Goal: Information Seeking & Learning: Understand process/instructions

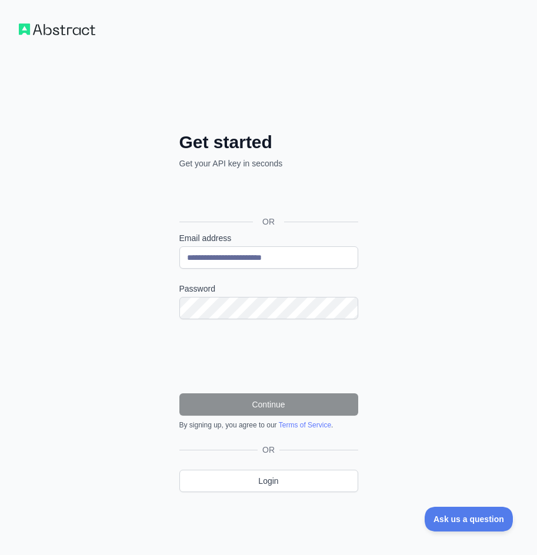
type input "**********"
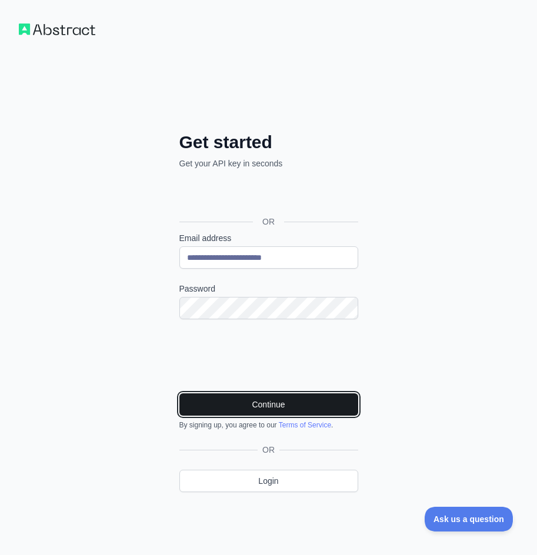
click at [263, 403] on button "Continue" at bounding box center [268, 404] width 179 height 22
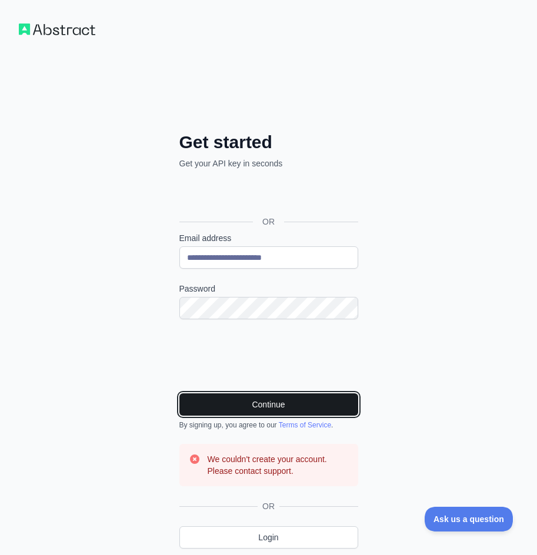
click at [266, 399] on button "Continue" at bounding box center [268, 404] width 179 height 22
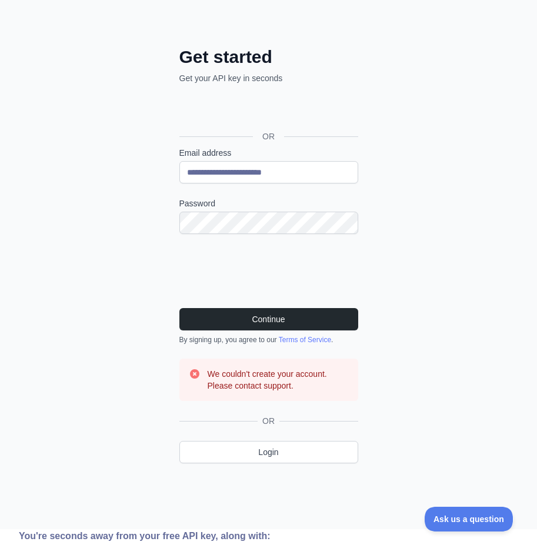
scroll to position [59, 0]
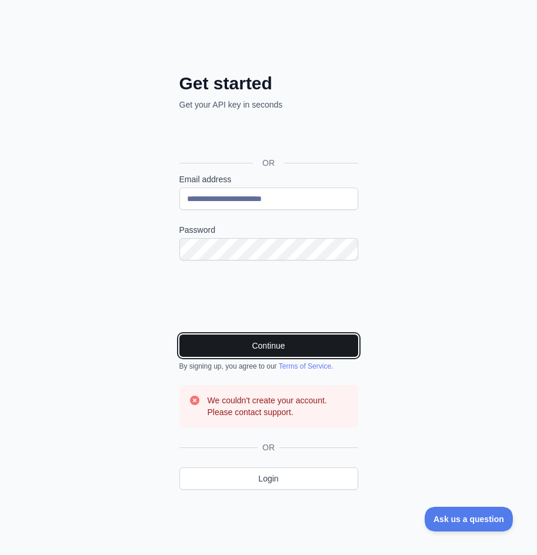
click at [270, 349] on button "Continue" at bounding box center [268, 346] width 179 height 22
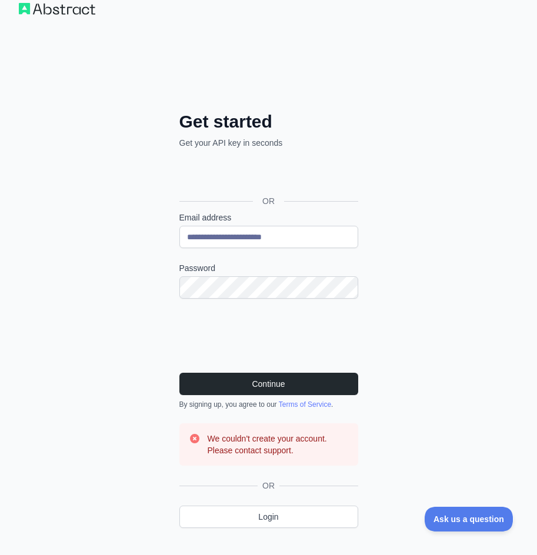
scroll to position [0, 0]
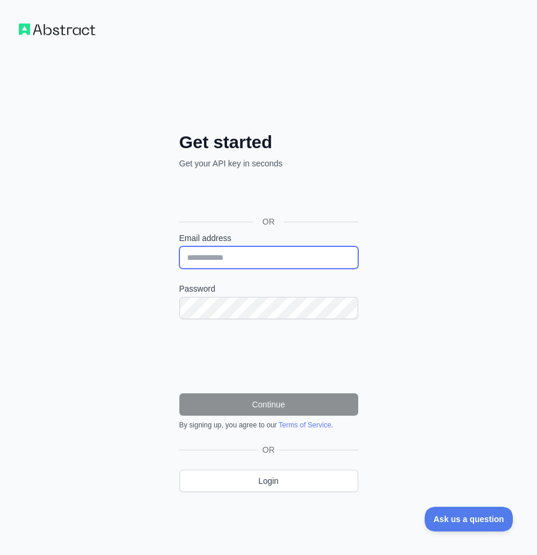
click at [325, 265] on input "Email address" at bounding box center [268, 257] width 179 height 22
type input "**********"
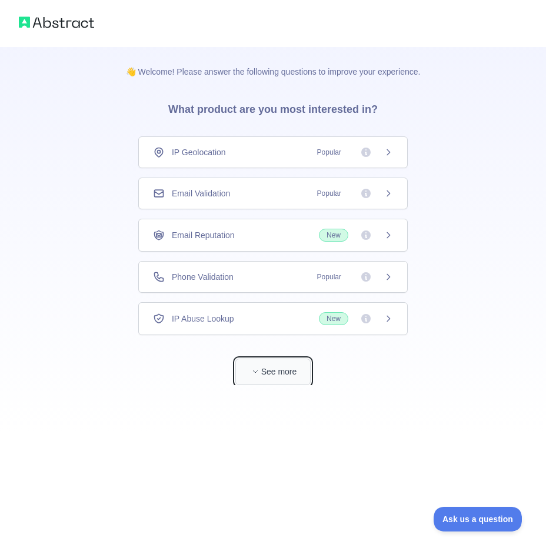
click at [282, 367] on button "See more" at bounding box center [272, 372] width 75 height 26
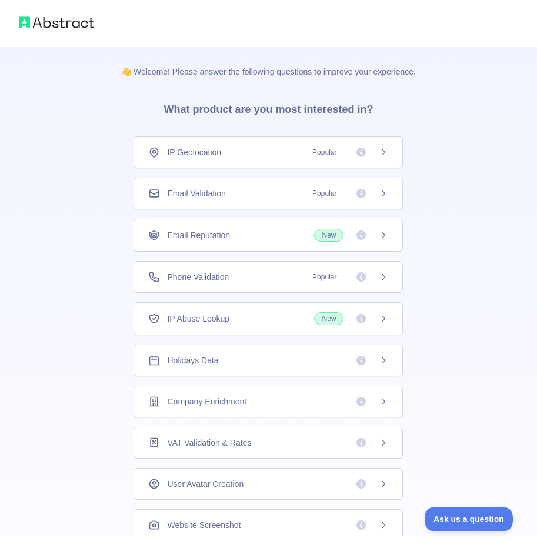
click at [25, 14] on img at bounding box center [56, 22] width 75 height 16
click at [65, 35] on div at bounding box center [268, 23] width 537 height 47
click at [298, 130] on h3 "What product are you most interested in?" at bounding box center [268, 107] width 247 height 59
click at [292, 111] on h3 "What product are you most interested in?" at bounding box center [268, 107] width 247 height 59
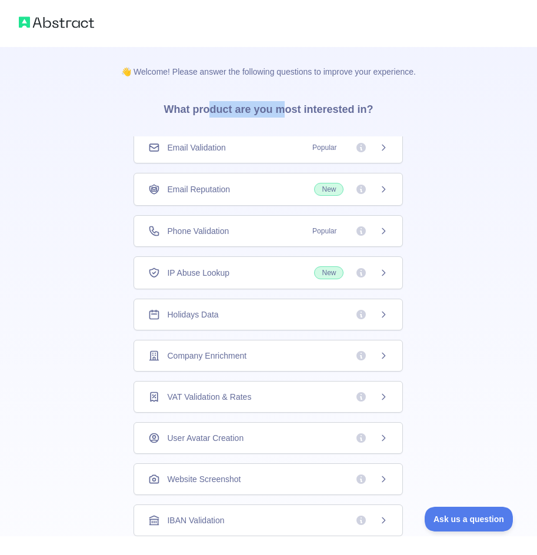
drag, startPoint x: 215, startPoint y: 105, endPoint x: 288, endPoint y: 111, distance: 73.8
click at [288, 111] on h3 "What product are you most interested in?" at bounding box center [268, 107] width 247 height 59
click at [292, 76] on p "👋 Welcome! Please answer the following questions to improve your experience." at bounding box center [268, 62] width 332 height 31
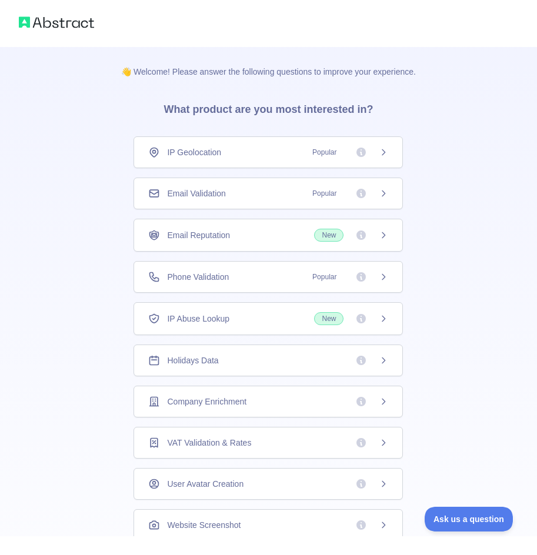
click at [258, 154] on div "IP Geolocation Popular" at bounding box center [268, 152] width 240 height 12
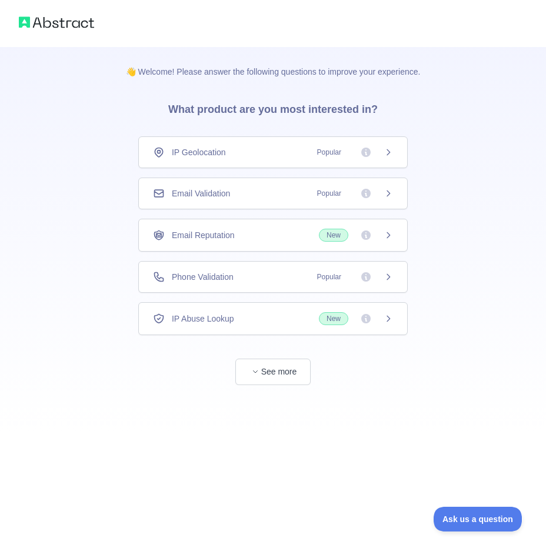
click at [318, 191] on span "Popular" at bounding box center [329, 194] width 38 height 12
click at [281, 376] on button "See more" at bounding box center [272, 372] width 75 height 26
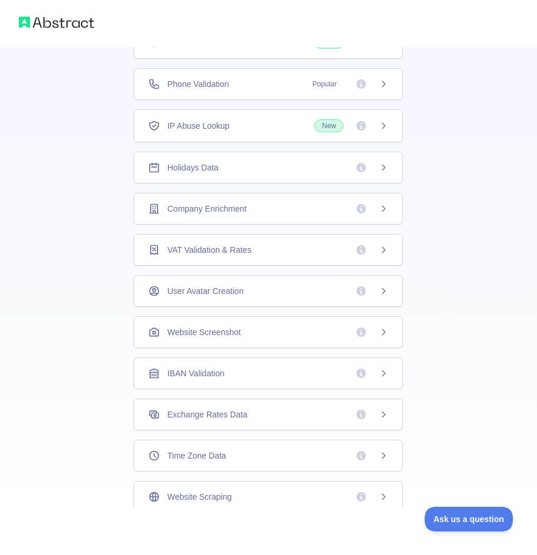
click at [258, 169] on div "Holidays Data" at bounding box center [268, 168] width 240 height 12
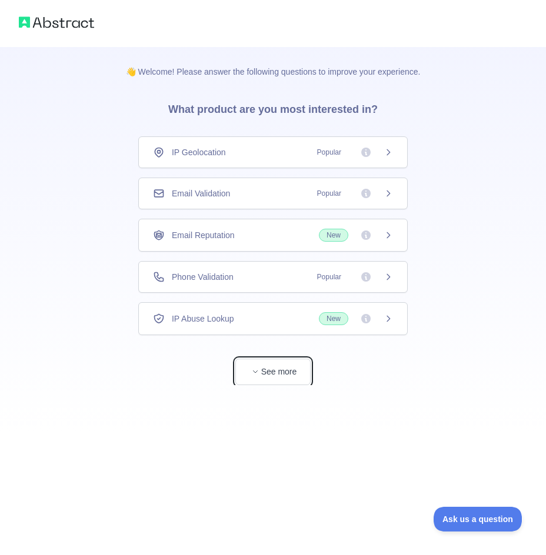
click at [284, 383] on button "See more" at bounding box center [272, 372] width 75 height 26
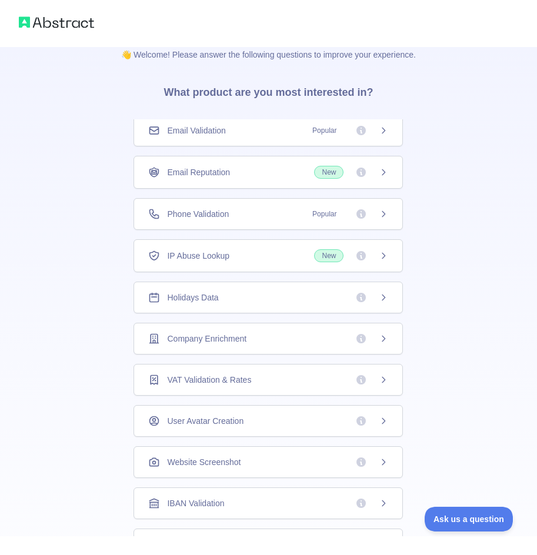
scroll to position [16, 0]
click at [379, 297] on icon at bounding box center [383, 297] width 9 height 9
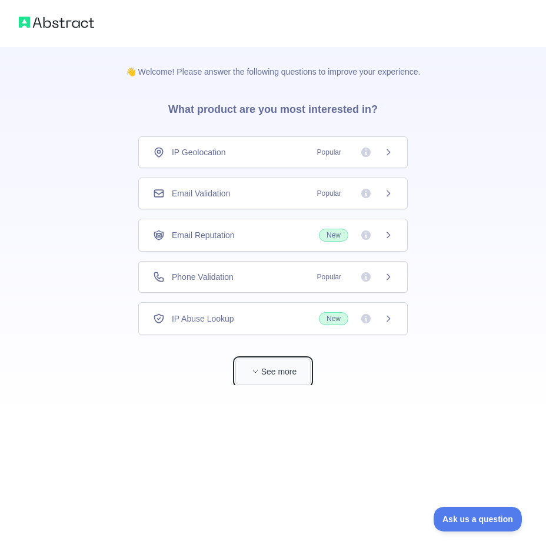
click at [302, 382] on button "See more" at bounding box center [272, 372] width 75 height 26
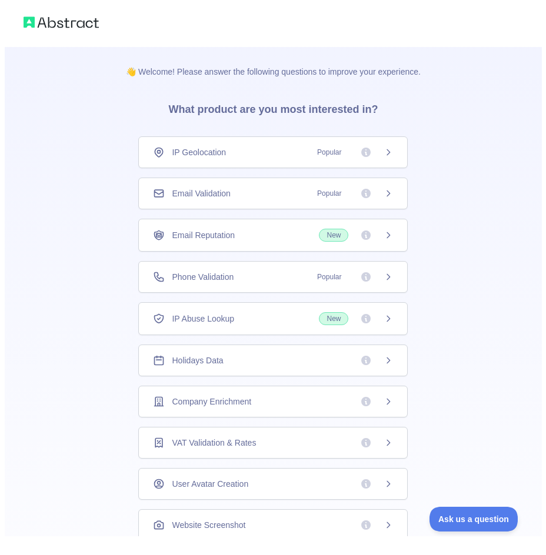
scroll to position [46, 0]
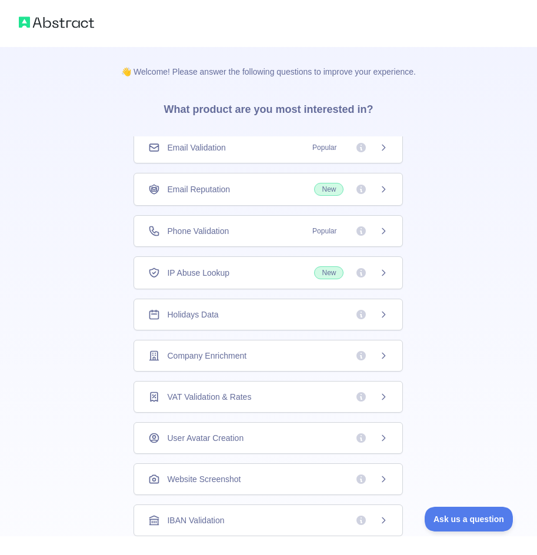
click at [184, 307] on div "Holidays Data" at bounding box center [267, 315] width 269 height 32
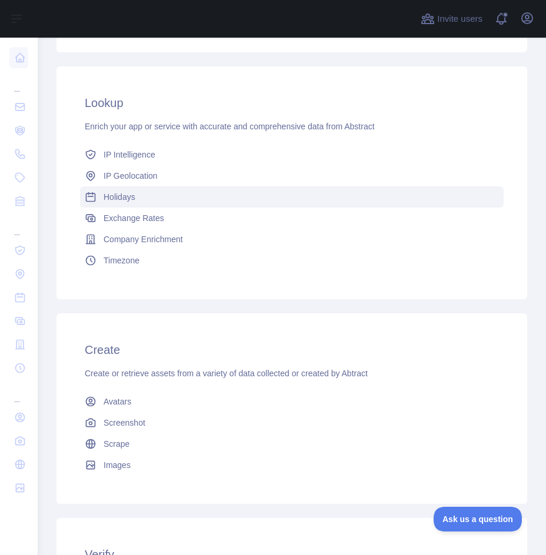
scroll to position [176, 0]
click at [148, 195] on link "Holidays" at bounding box center [291, 196] width 423 height 21
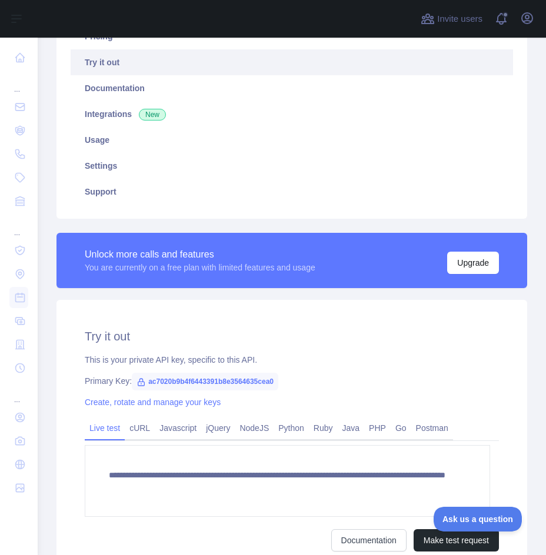
scroll to position [227, 0]
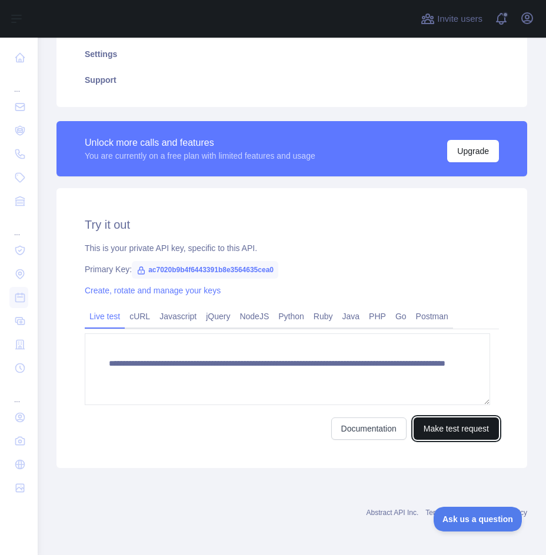
click at [439, 427] on button "Make test request" at bounding box center [455, 428] width 85 height 22
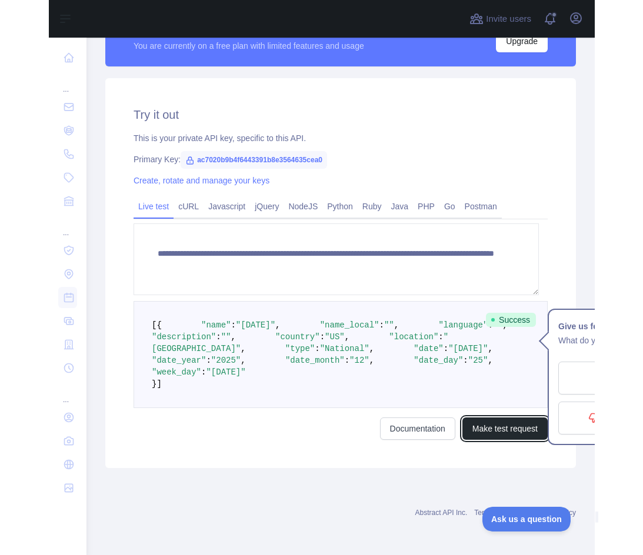
scroll to position [462, 0]
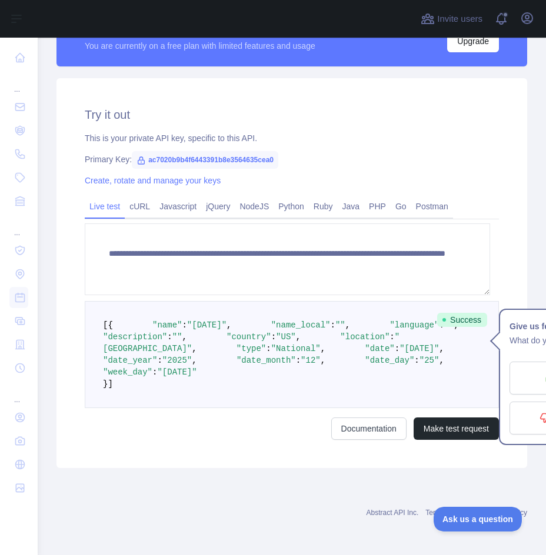
drag, startPoint x: 510, startPoint y: 337, endPoint x: 486, endPoint y: 347, distance: 25.8
click at [492, 345] on div "**********" at bounding box center [291, 273] width 470 height 390
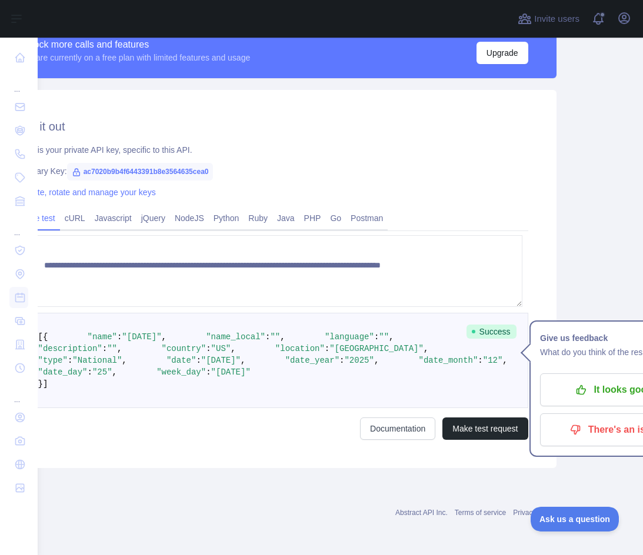
scroll to position [462, 133]
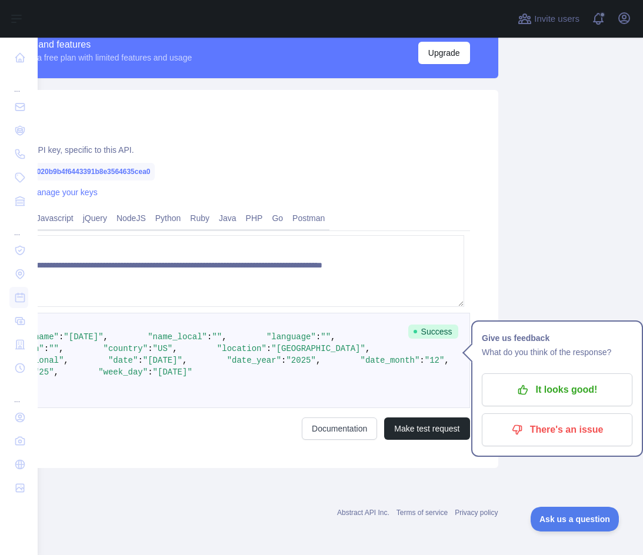
drag, startPoint x: 458, startPoint y: 553, endPoint x: 66, endPoint y: 9, distance: 669.7
click at [545, 380] on p "It looks good!" at bounding box center [556, 390] width 133 height 20
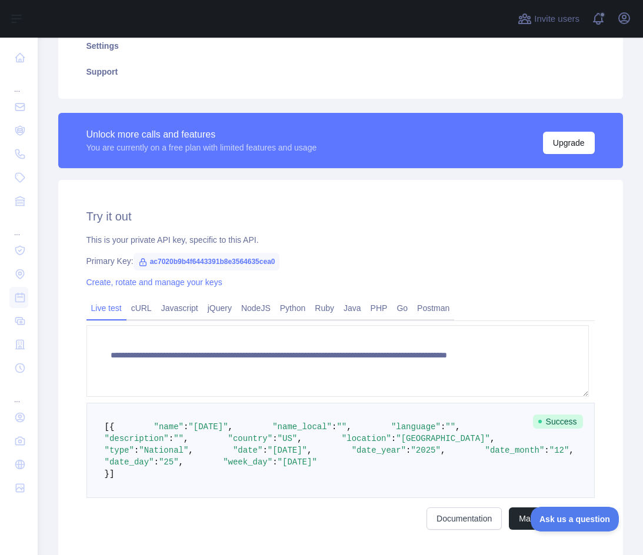
scroll to position [294, 0]
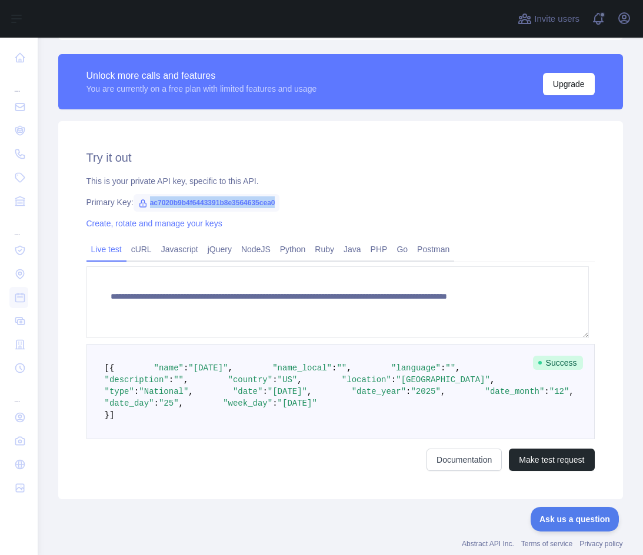
drag, startPoint x: 146, startPoint y: 203, endPoint x: 272, endPoint y: 204, distance: 125.2
click at [272, 204] on span "ac7020b9b4f6443391b8e3564635cea0" at bounding box center [206, 203] width 146 height 18
copy span "ac7020b9b4f6443391b8e3564635cea0"
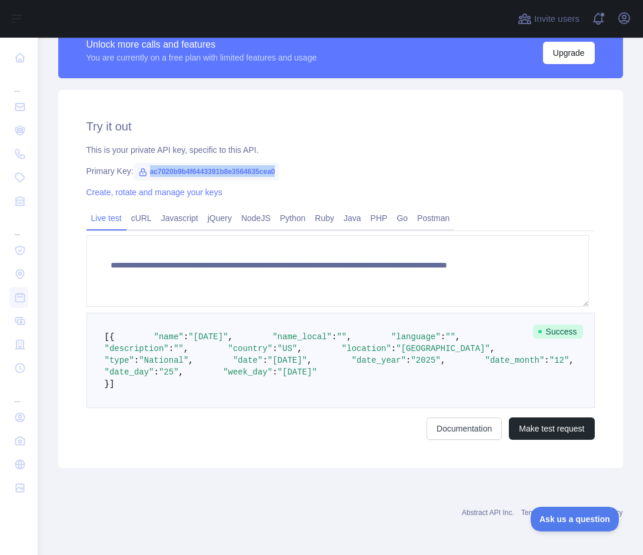
scroll to position [337, 0]
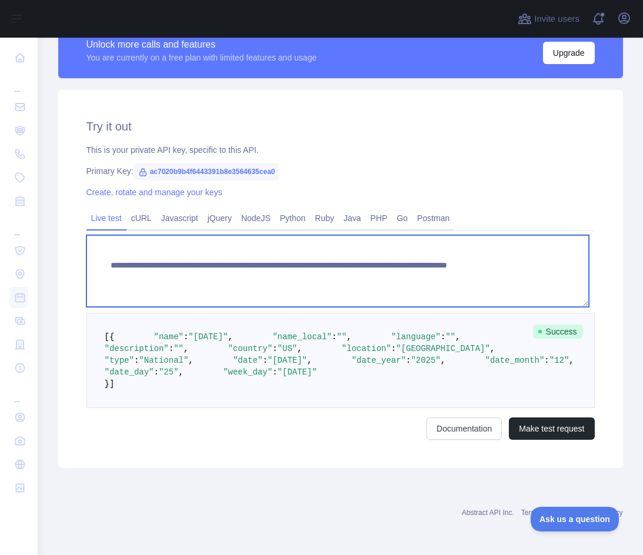
drag, startPoint x: 108, startPoint y: 254, endPoint x: 462, endPoint y: 262, distance: 354.0
click at [462, 262] on textarea "**********" at bounding box center [337, 271] width 502 height 72
click at [436, 266] on textarea "**********" at bounding box center [337, 271] width 502 height 72
drag, startPoint x: 454, startPoint y: 265, endPoint x: 109, endPoint y: 250, distance: 346.0
click at [109, 250] on textarea "**********" at bounding box center [337, 271] width 502 height 72
